Goal: Task Accomplishment & Management: Manage account settings

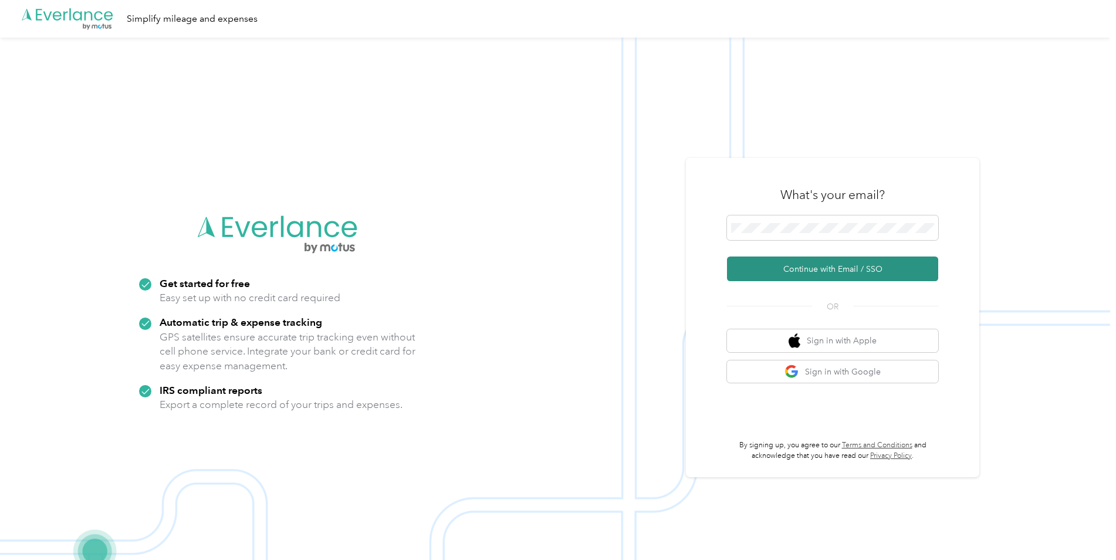
click at [849, 269] on button "Continue with Email / SSO" at bounding box center [832, 268] width 211 height 25
click at [857, 265] on button "Continue with Email / SSO" at bounding box center [832, 268] width 211 height 25
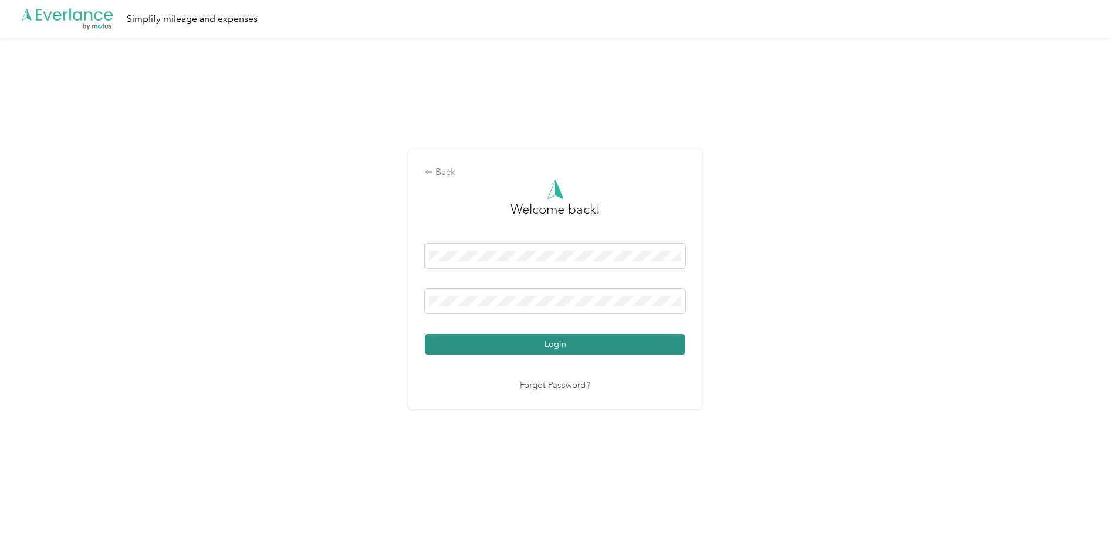
click at [566, 352] on button "Login" at bounding box center [555, 344] width 261 height 21
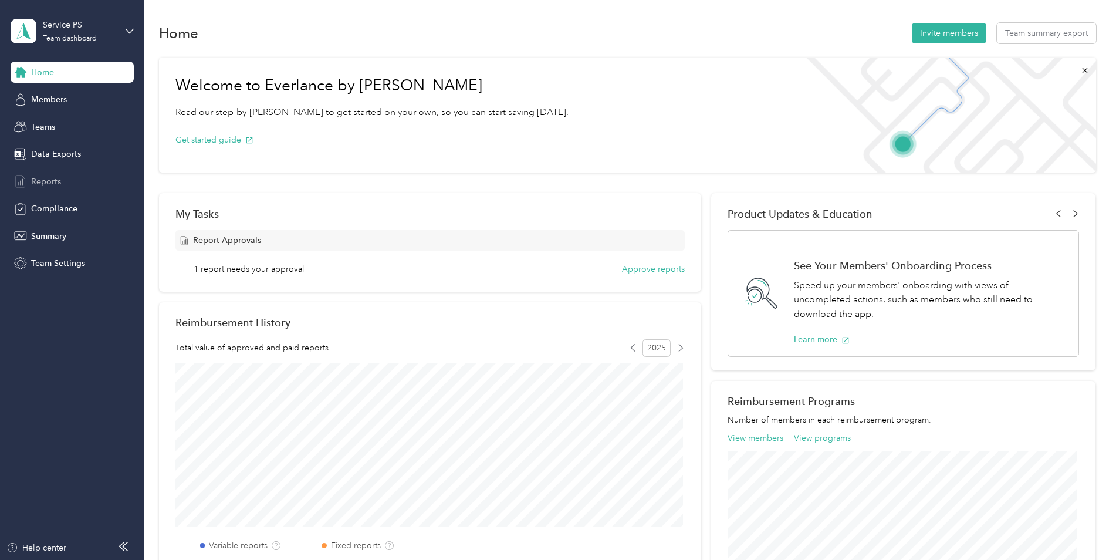
click at [46, 184] on span "Reports" at bounding box center [46, 181] width 30 height 12
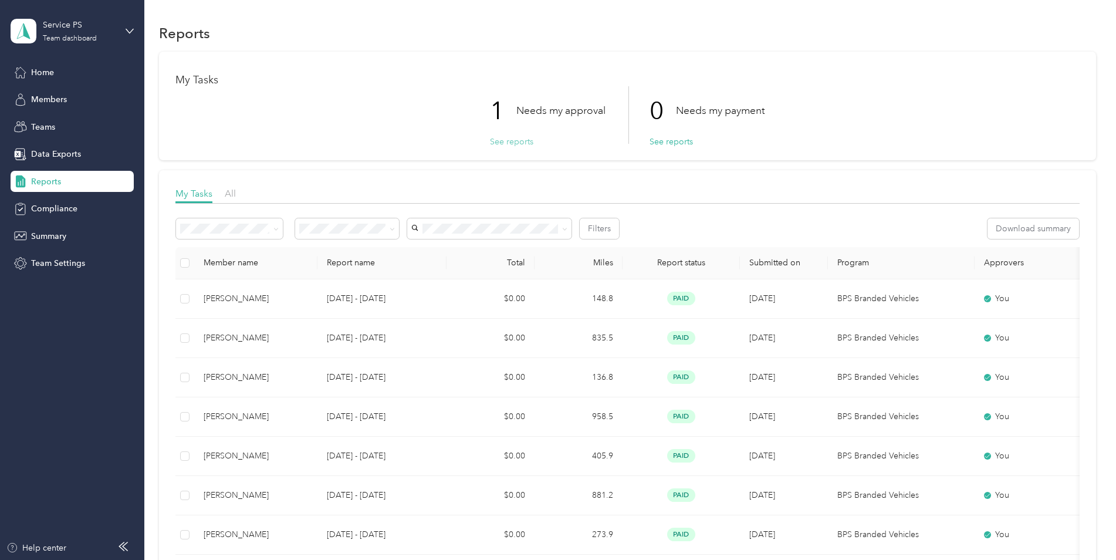
click at [505, 141] on button "See reports" at bounding box center [511, 142] width 43 height 12
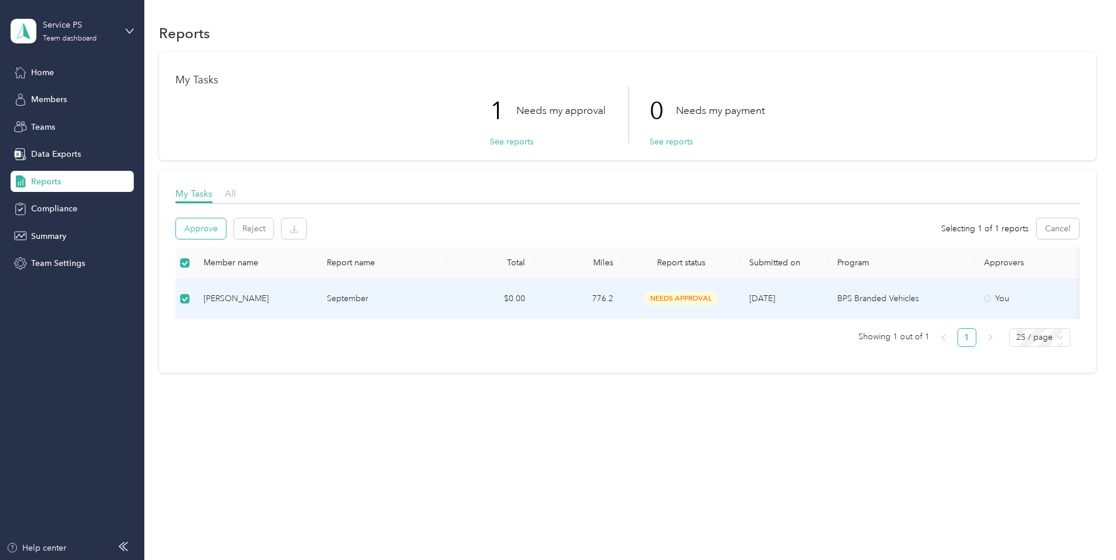
click at [217, 226] on button "Approve" at bounding box center [201, 228] width 50 height 21
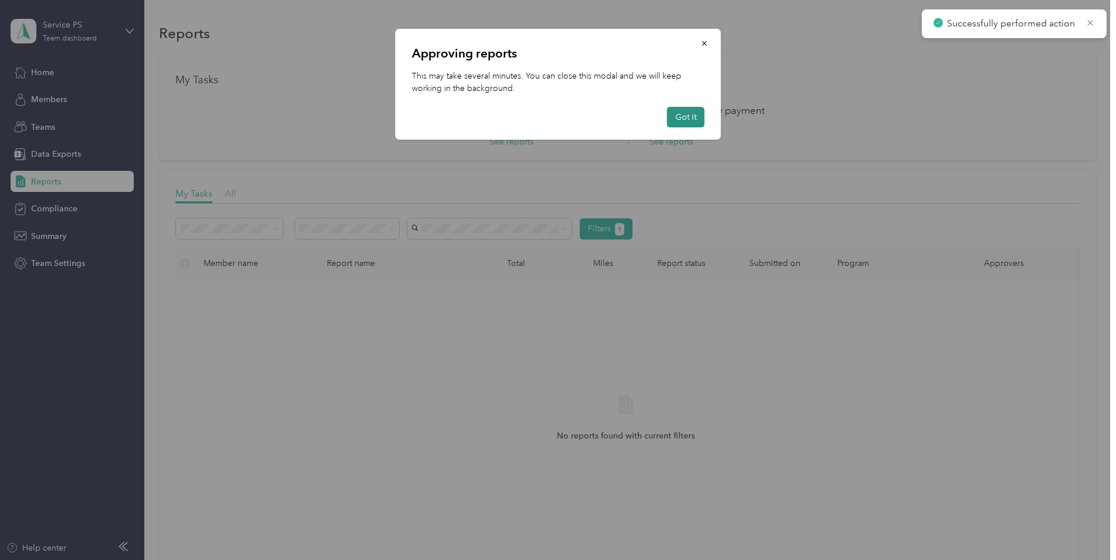
click at [694, 114] on button "Got it" at bounding box center [686, 117] width 38 height 21
